Goal: Check status

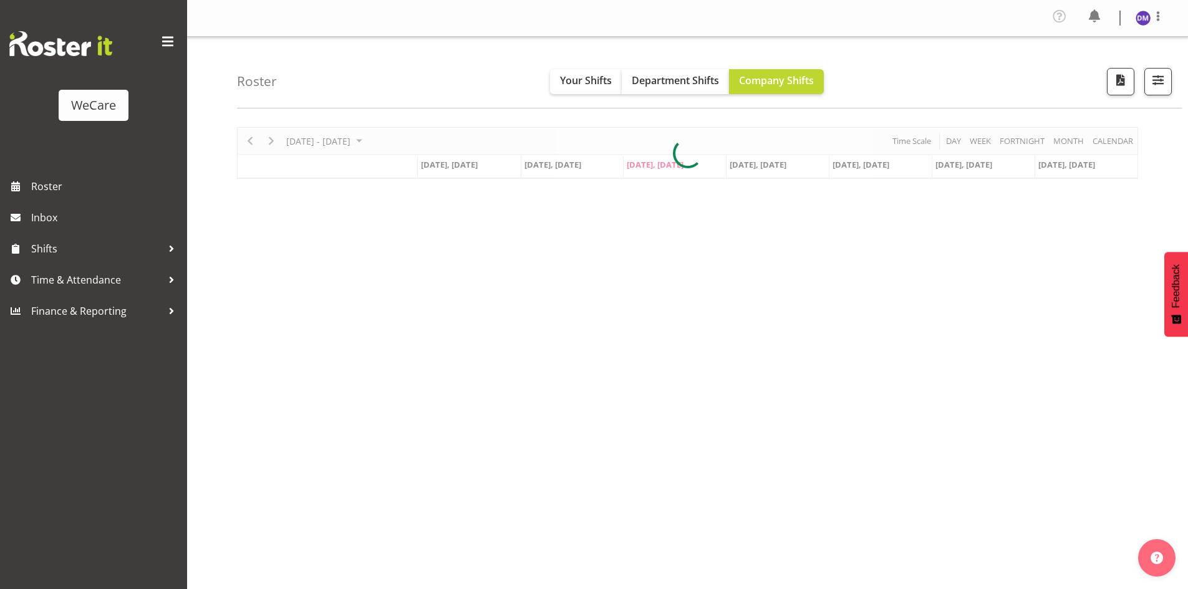
click at [373, 147] on div at bounding box center [687, 153] width 901 height 52
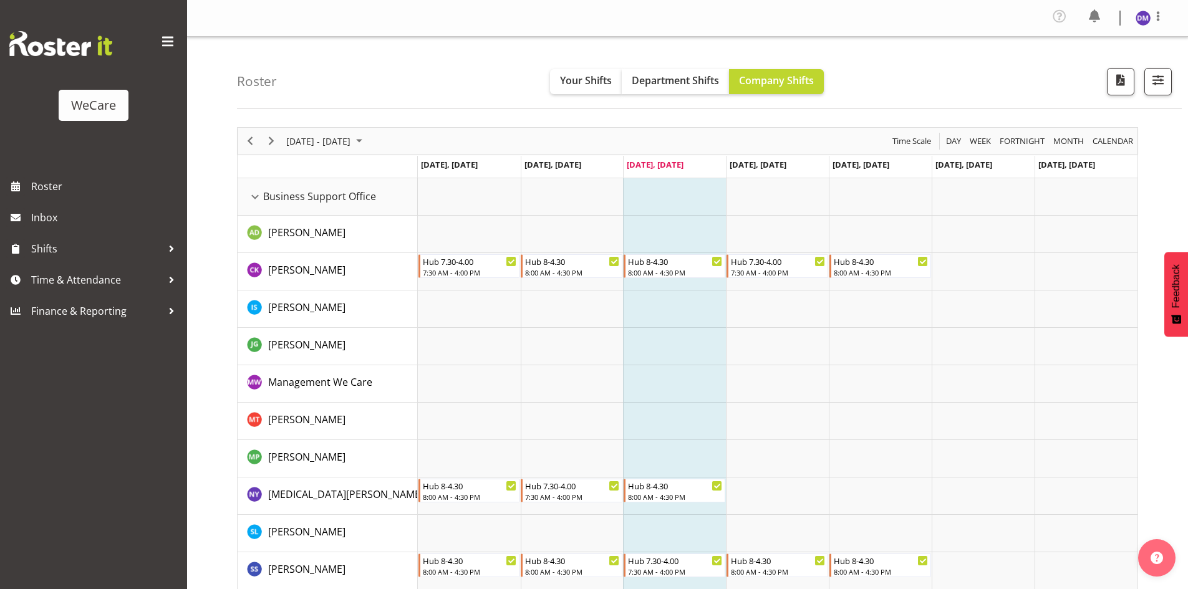
click at [352, 144] on span "[DATE] - [DATE]" at bounding box center [318, 141] width 67 height 16
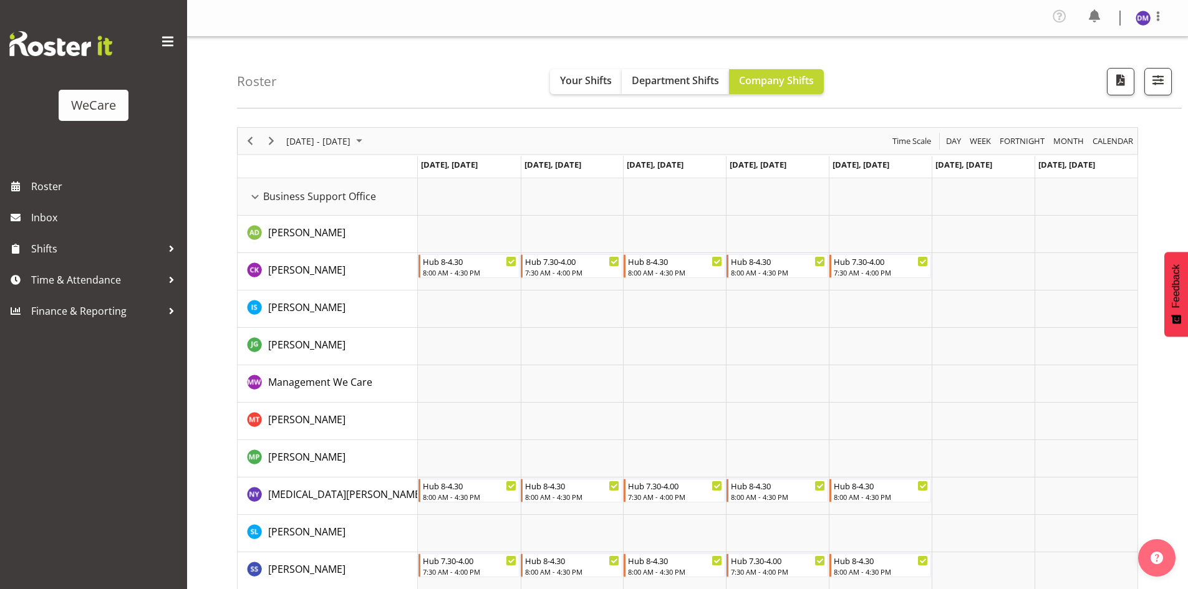
click at [529, 457] on td "Timeline Week of August 13, 2025" at bounding box center [572, 458] width 103 height 37
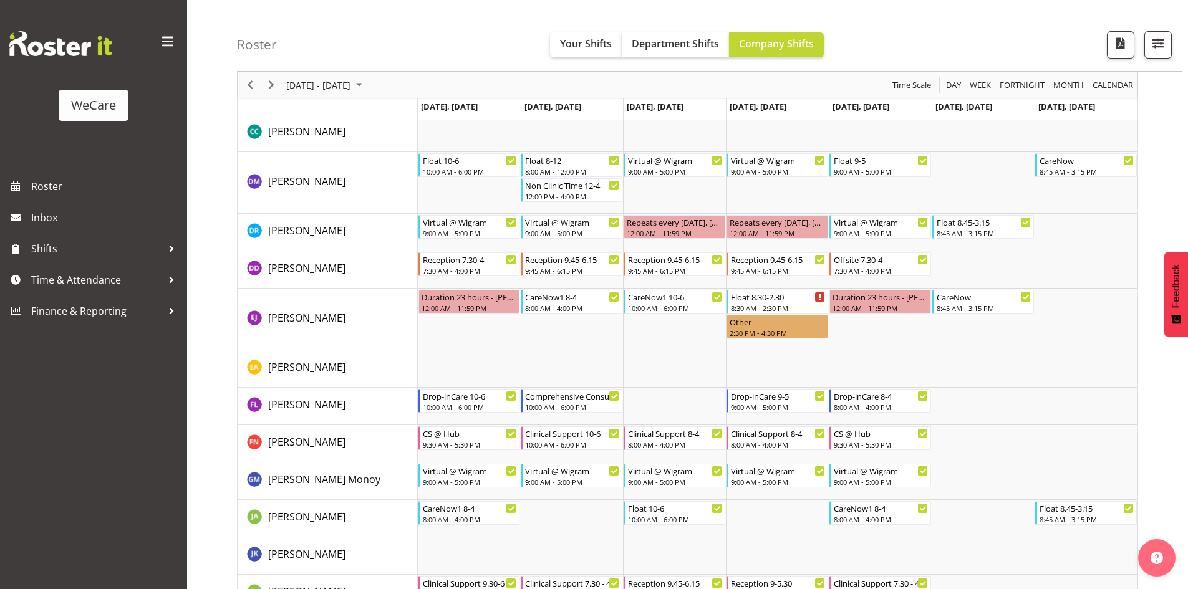
scroll to position [3992, 0]
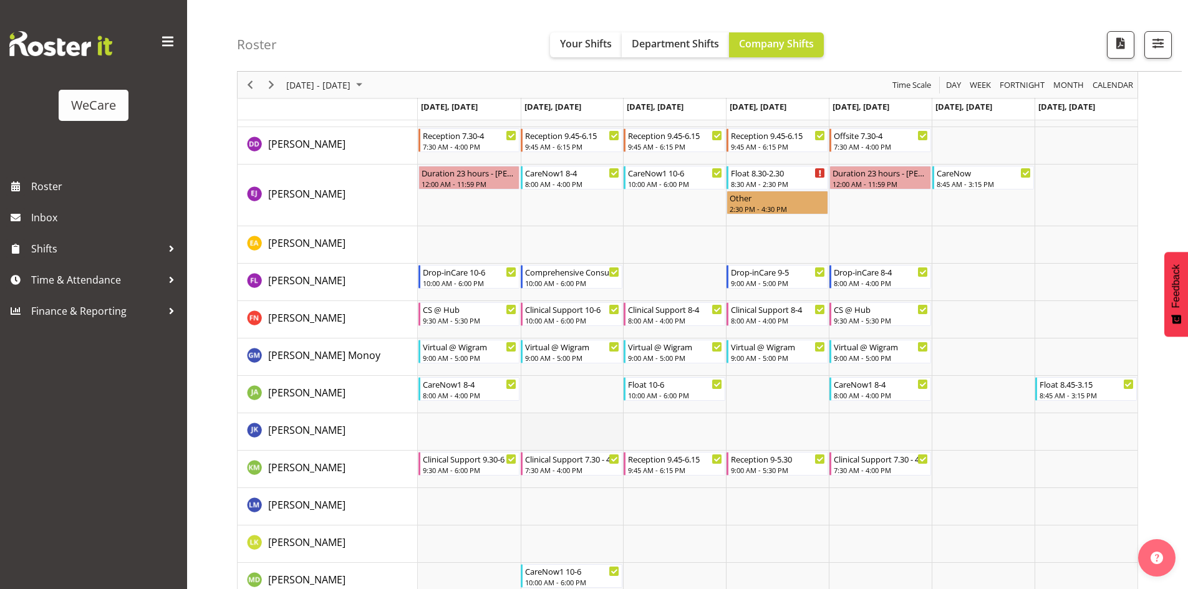
drag, startPoint x: 445, startPoint y: 401, endPoint x: 613, endPoint y: 428, distance: 169.3
click at [449, 401] on td "Timeline Week of August 13, 2025" at bounding box center [469, 394] width 103 height 37
drag, startPoint x: 668, startPoint y: 407, endPoint x: 752, endPoint y: 397, distance: 84.8
click at [668, 407] on td "Timeline Week of August 13, 2025" at bounding box center [674, 394] width 103 height 37
drag, startPoint x: 844, startPoint y: 388, endPoint x: 1128, endPoint y: 399, distance: 284.0
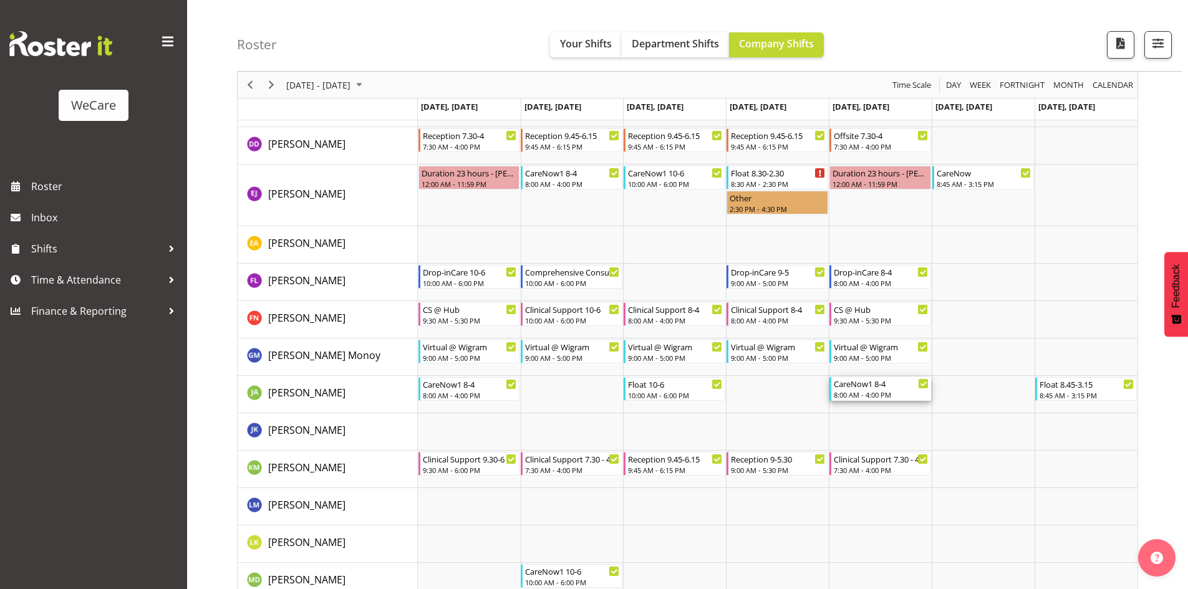
click at [868, 391] on div "CareNow1 [DATE] 8:00 AM - 4:00 PM" at bounding box center [881, 389] width 95 height 24
click at [837, 515] on td "Timeline Week of August 13, 2025" at bounding box center [880, 506] width 103 height 37
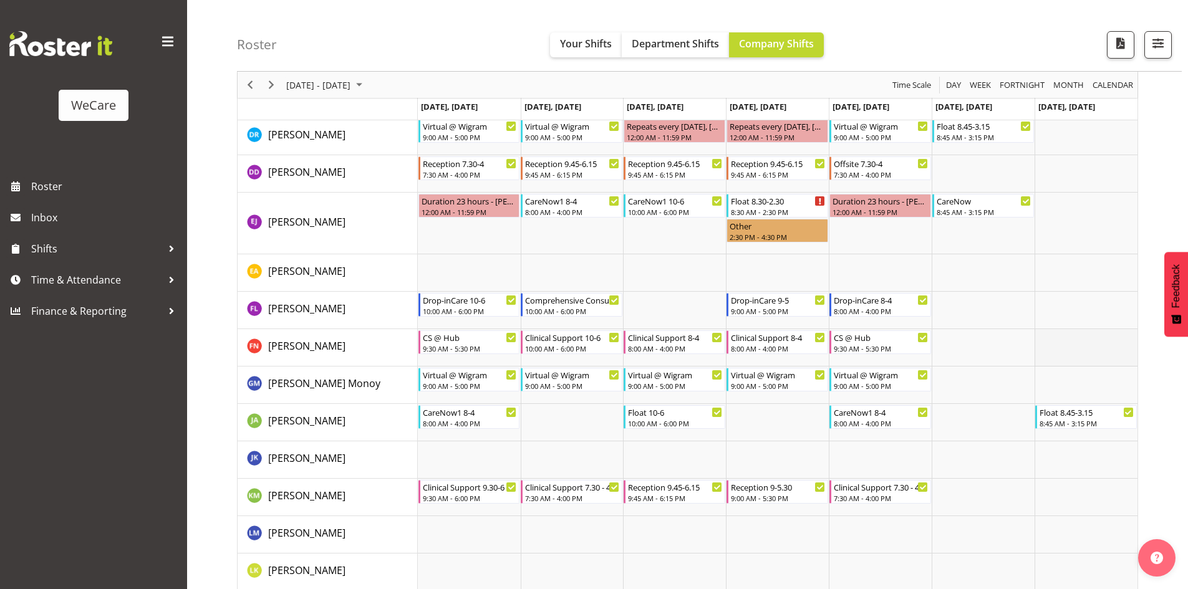
scroll to position [4054, 0]
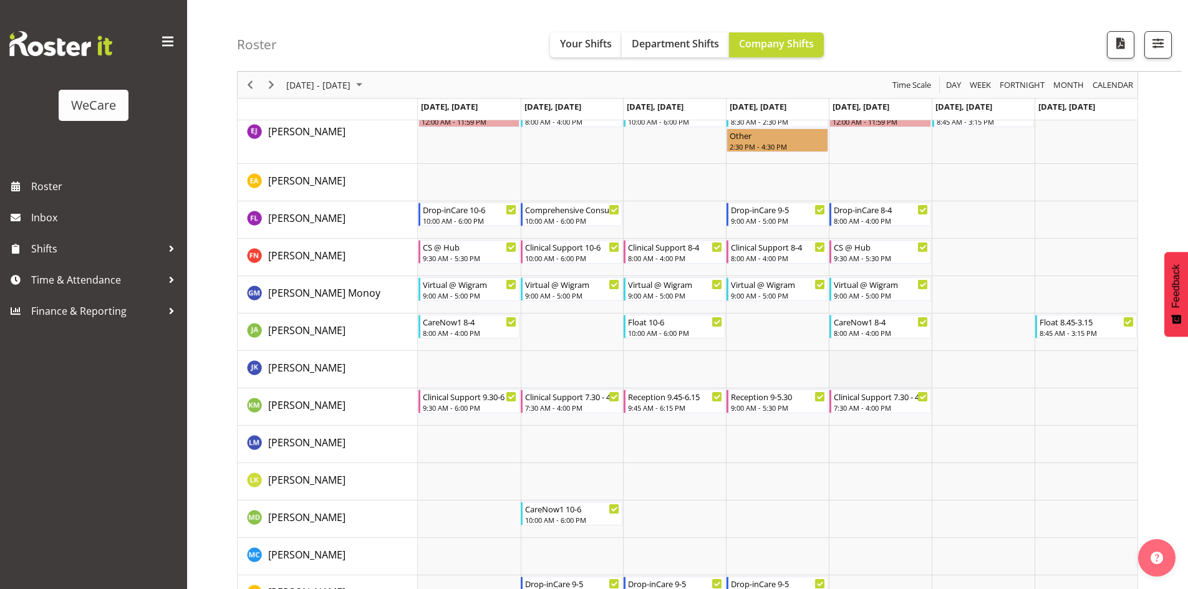
drag, startPoint x: 862, startPoint y: 372, endPoint x: 875, endPoint y: 354, distance: 22.3
click at [863, 371] on td "Timeline Week of August 13, 2025" at bounding box center [880, 369] width 103 height 37
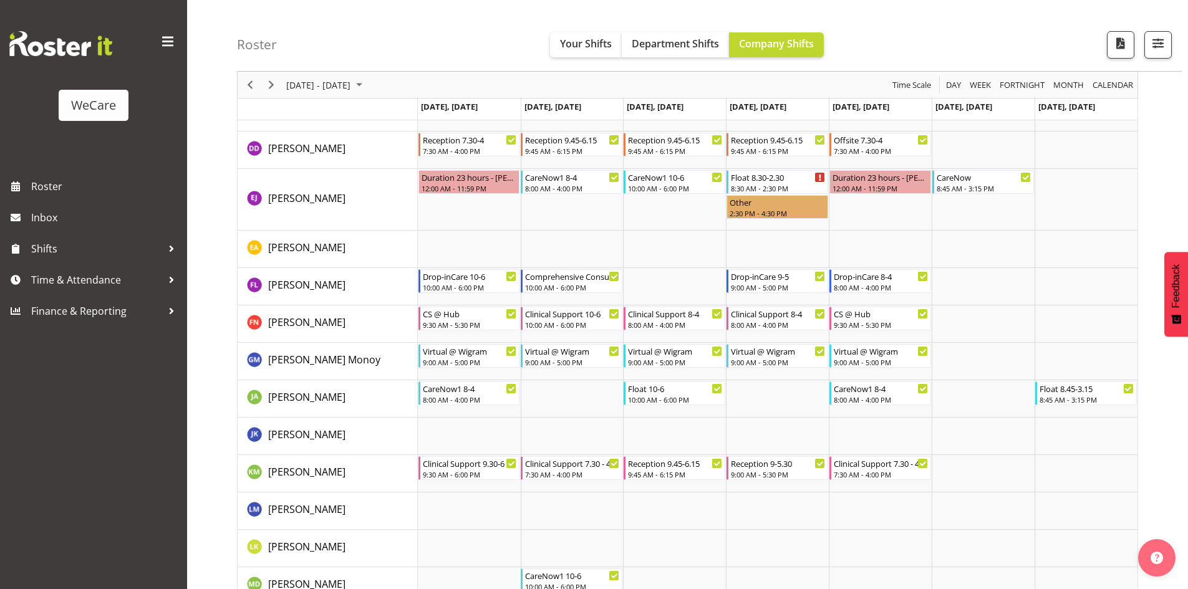
scroll to position [3992, 0]
